Goal: Register for event/course

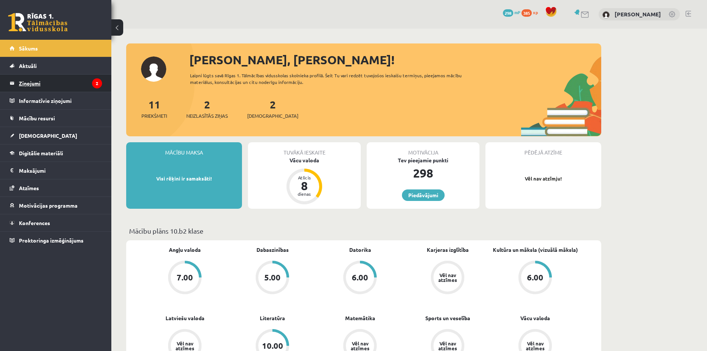
click at [52, 88] on legend "Ziņojumi 2" at bounding box center [60, 83] width 83 height 17
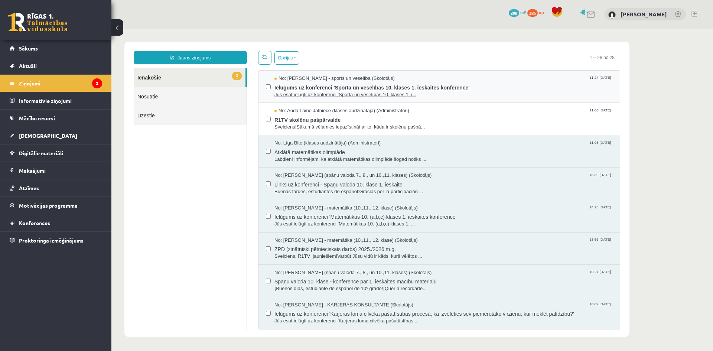
click at [313, 92] on span "Jūs esat ielūgti uz konferenci 'Sporta un veselības 10. klases 1. i..." at bounding box center [443, 94] width 338 height 7
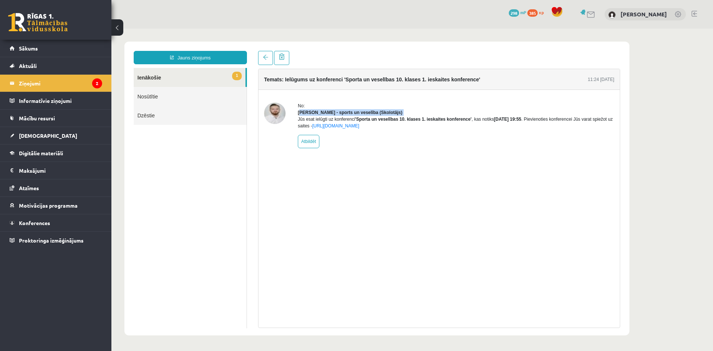
drag, startPoint x: 301, startPoint y: 113, endPoint x: 323, endPoint y: 117, distance: 22.5
click at [323, 117] on div "No: Elvijs Antonišķis - sports un veselība (Skolotājs) Jūs esat ielūgti uz konf…" at bounding box center [456, 125] width 316 height 46
click at [406, 104] on div "No:" at bounding box center [456, 105] width 316 height 7
drag, startPoint x: 318, startPoint y: 114, endPoint x: 294, endPoint y: 115, distance: 23.8
click at [294, 115] on div "No: Elvijs Antonišķis - sports un veselība (Skolotājs) Jūs esat ielūgti uz konf…" at bounding box center [439, 125] width 350 height 46
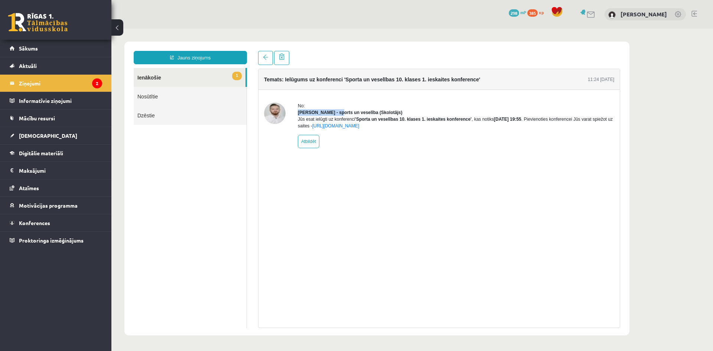
copy strong "Elvijs Antonišķis"
click at [295, 192] on div "Temats: Ielūgums uz konferenci 'Sporta un veselības 10. klases 1. ieskaites kon…" at bounding box center [439, 198] width 362 height 259
click at [261, 59] on link at bounding box center [265, 58] width 15 height 14
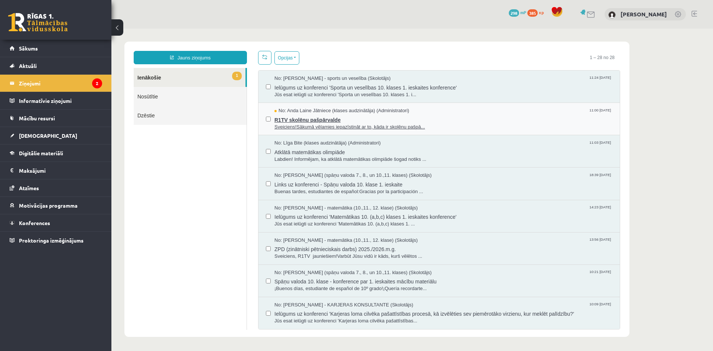
click at [302, 125] on span "Sveiciens!Sākumā vēlamies iepazīstināt ar to, kāda ir skolēnu pašpā..." at bounding box center [443, 127] width 338 height 7
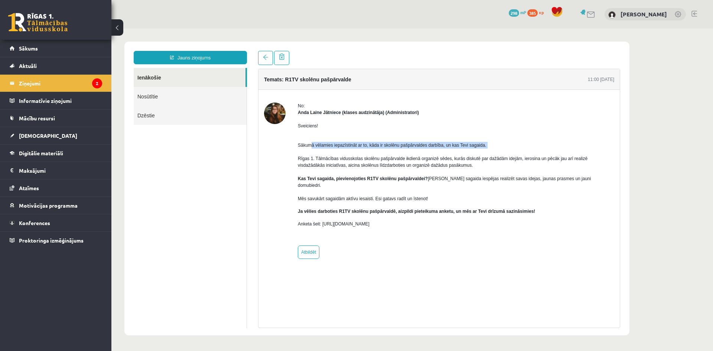
drag, startPoint x: 313, startPoint y: 146, endPoint x: 372, endPoint y: 149, distance: 59.1
click at [370, 149] on p "Sākumā vēlamies iepazīstināt ar to, kāda ir skolēnu pašpārvaldes darbība, un ka…" at bounding box center [456, 168] width 316 height 67
click at [431, 153] on p "Sākumā vēlamies iepazīstināt ar to, kāda ir skolēnu pašpārvaldes darbība, un ka…" at bounding box center [456, 168] width 316 height 67
drag, startPoint x: 332, startPoint y: 163, endPoint x: 369, endPoint y: 163, distance: 37.5
click at [369, 163] on p "Sākumā vēlamies iepazīstināt ar to, kāda ir skolēnu pašpārvaldes darbība, un ka…" at bounding box center [456, 168] width 316 height 67
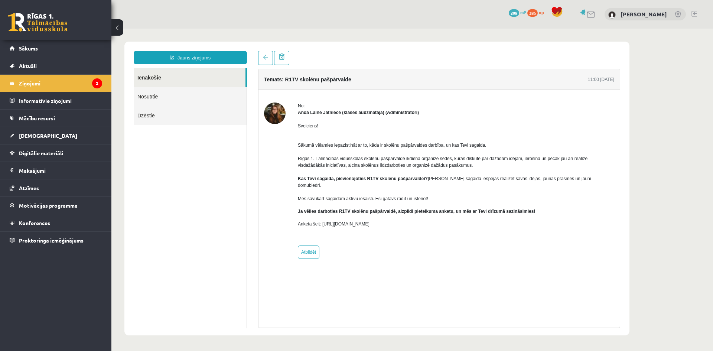
click at [377, 174] on p "Sākumā vēlamies iepazīstināt ar to, kāda ir skolēnu pašpārvaldes darbība, un ka…" at bounding box center [456, 168] width 316 height 67
drag, startPoint x: 381, startPoint y: 182, endPoint x: 412, endPoint y: 182, distance: 30.8
click at [412, 182] on p "Sākumā vēlamies iepazīstināt ar to, kāda ir skolēnu pašpārvaldes darbība, un ka…" at bounding box center [456, 168] width 316 height 67
click at [328, 201] on div "Sveiciens! Sākumā vēlamies iepazīstināt ar to, kāda ir skolēnu pašpārvaldes dar…" at bounding box center [456, 178] width 316 height 124
drag, startPoint x: 341, startPoint y: 207, endPoint x: 422, endPoint y: 205, distance: 81.0
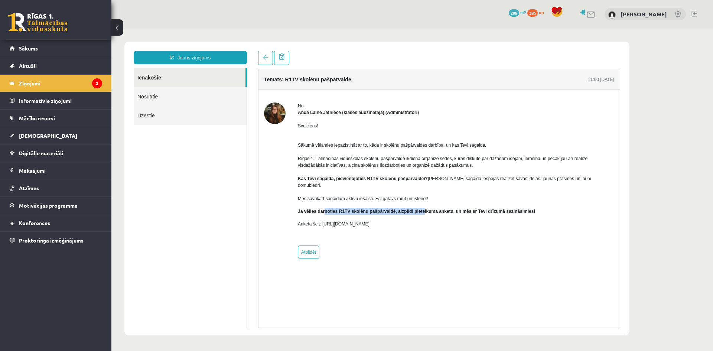
click at [422, 209] on b "Ja vēlies darboties R1TV skolēnu pašpārvaldē, aizpildi pieteikuma anketu, un mē…" at bounding box center [416, 211] width 237 height 5
click at [38, 225] on span "Konferences" at bounding box center [34, 222] width 31 height 7
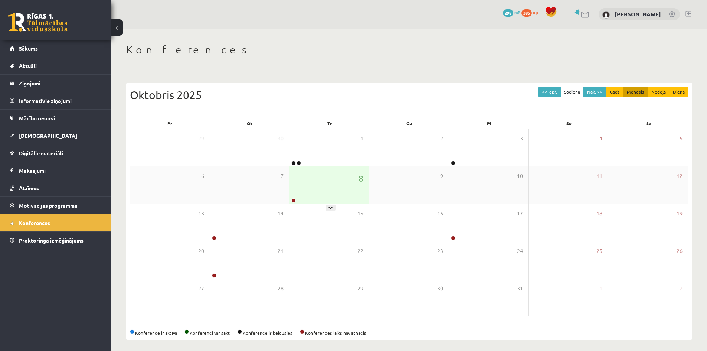
click at [297, 199] on div at bounding box center [293, 200] width 7 height 5
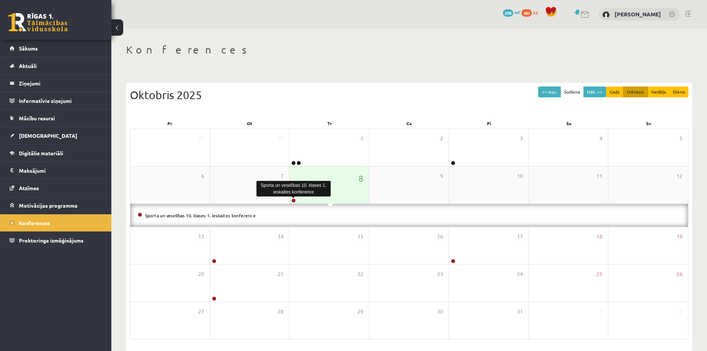
click at [294, 199] on link at bounding box center [293, 200] width 4 height 4
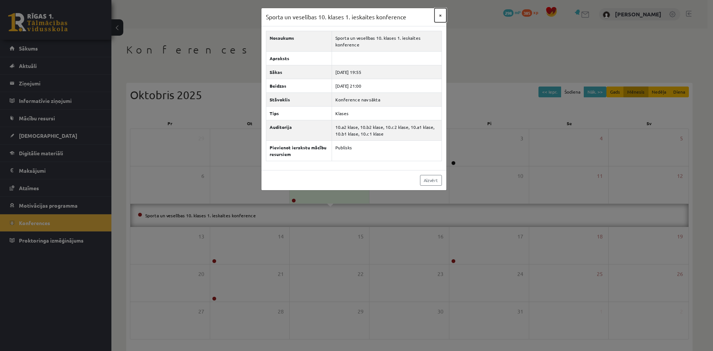
drag, startPoint x: 444, startPoint y: 17, endPoint x: 437, endPoint y: 17, distance: 7.1
click at [443, 17] on button "×" at bounding box center [440, 15] width 12 height 14
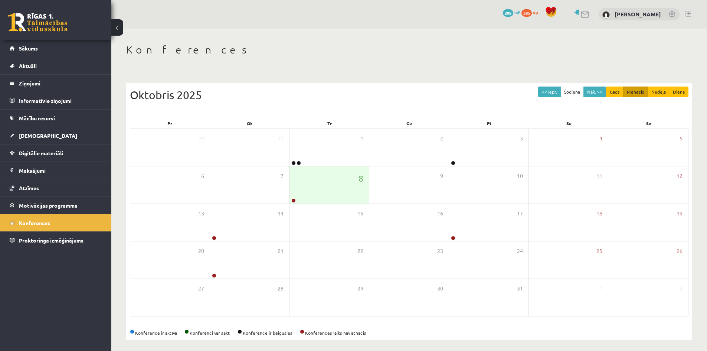
click at [525, 16] on span "385" at bounding box center [527, 12] width 10 height 7
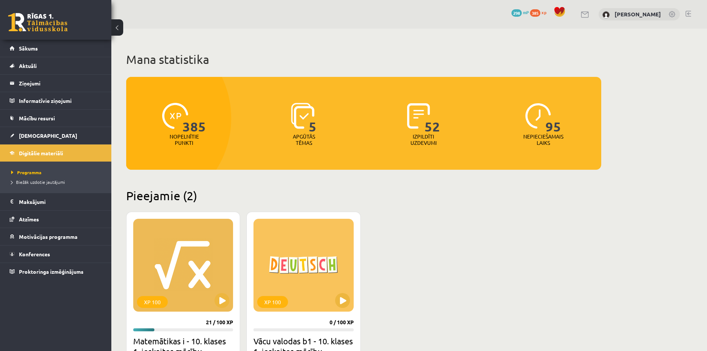
click at [518, 15] on span "298" at bounding box center [517, 12] width 10 height 7
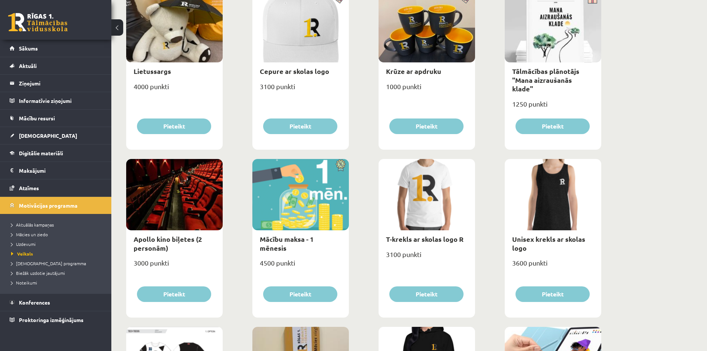
scroll to position [10, 0]
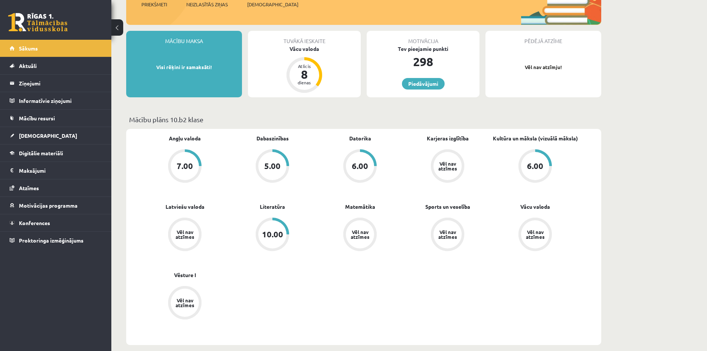
scroll to position [149, 0]
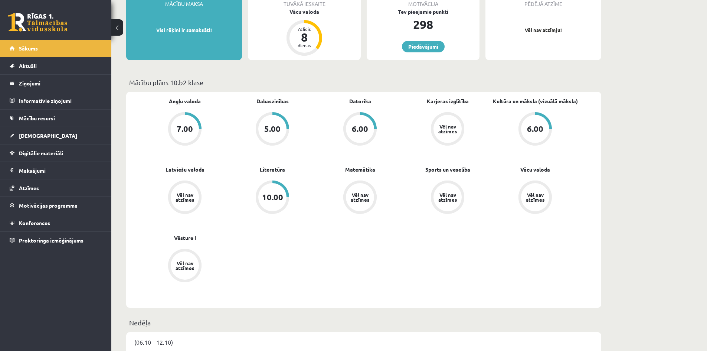
click at [277, 198] on div "10.00" at bounding box center [272, 197] width 21 height 8
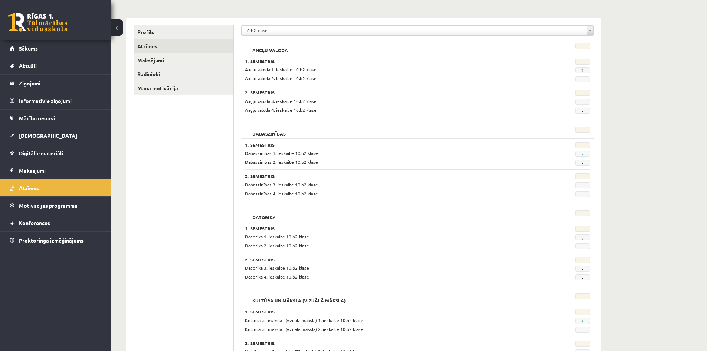
scroll to position [68, 0]
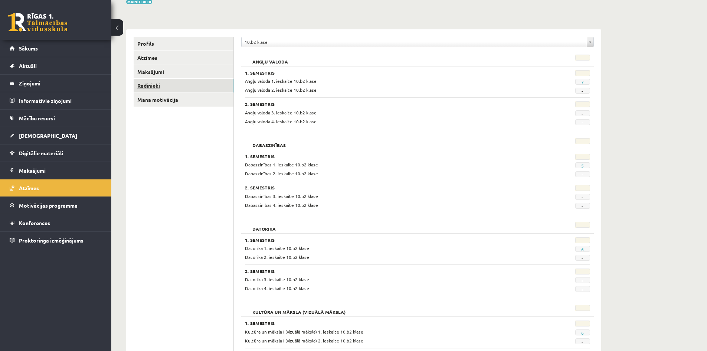
click at [160, 84] on link "Radinieki" at bounding box center [184, 86] width 100 height 14
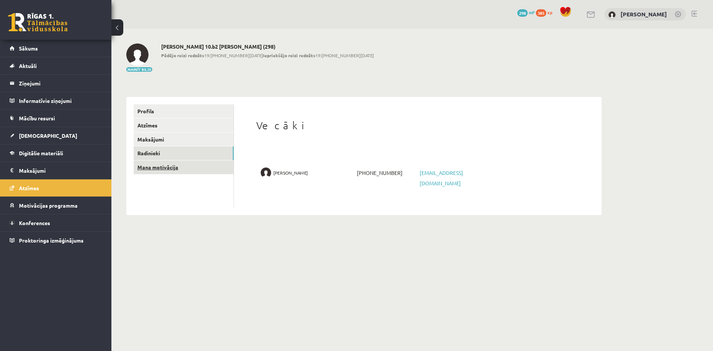
click at [157, 169] on link "Mana motivācija" at bounding box center [184, 167] width 100 height 14
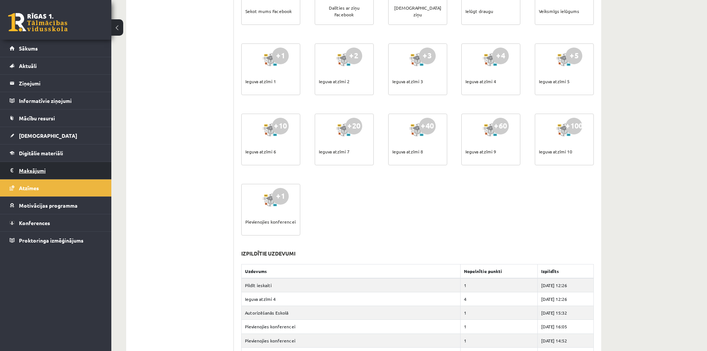
scroll to position [223, 0]
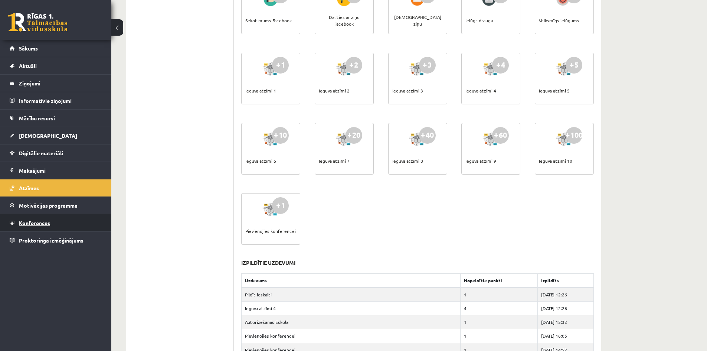
click at [40, 223] on span "Konferences" at bounding box center [34, 222] width 31 height 7
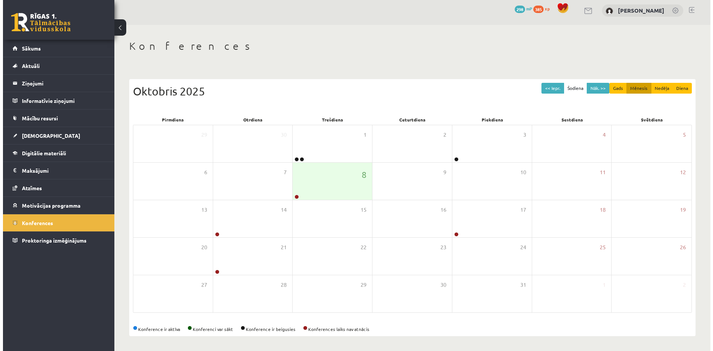
scroll to position [4, 0]
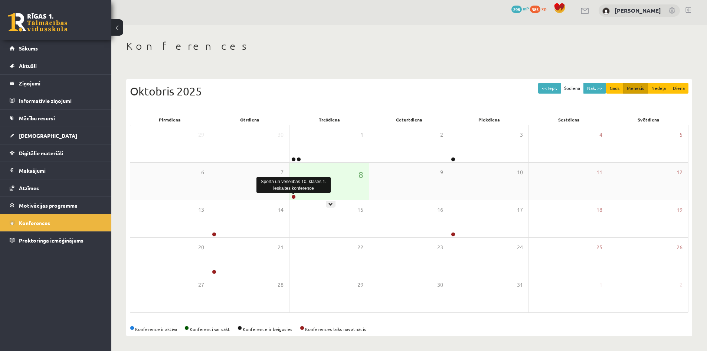
click at [294, 195] on link at bounding box center [293, 197] width 4 height 4
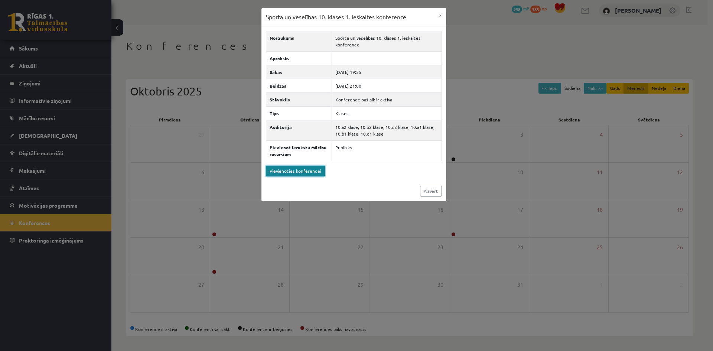
click at [301, 170] on link "Pievienoties konferencei" at bounding box center [295, 171] width 59 height 11
